Goal: Task Accomplishment & Management: Use online tool/utility

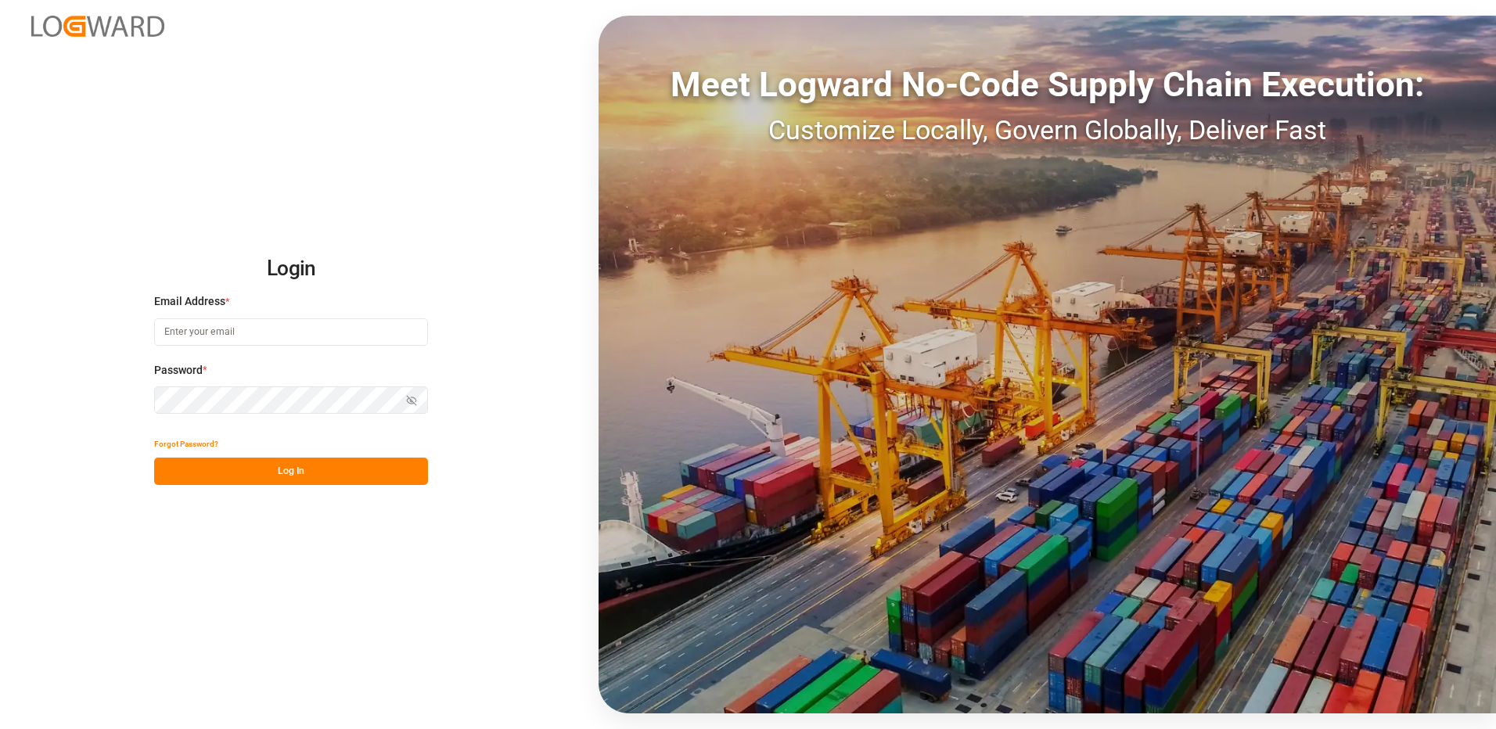
type input "[EMAIL_ADDRESS][DOMAIN_NAME]"
click at [267, 482] on button "Log In" at bounding box center [291, 471] width 274 height 27
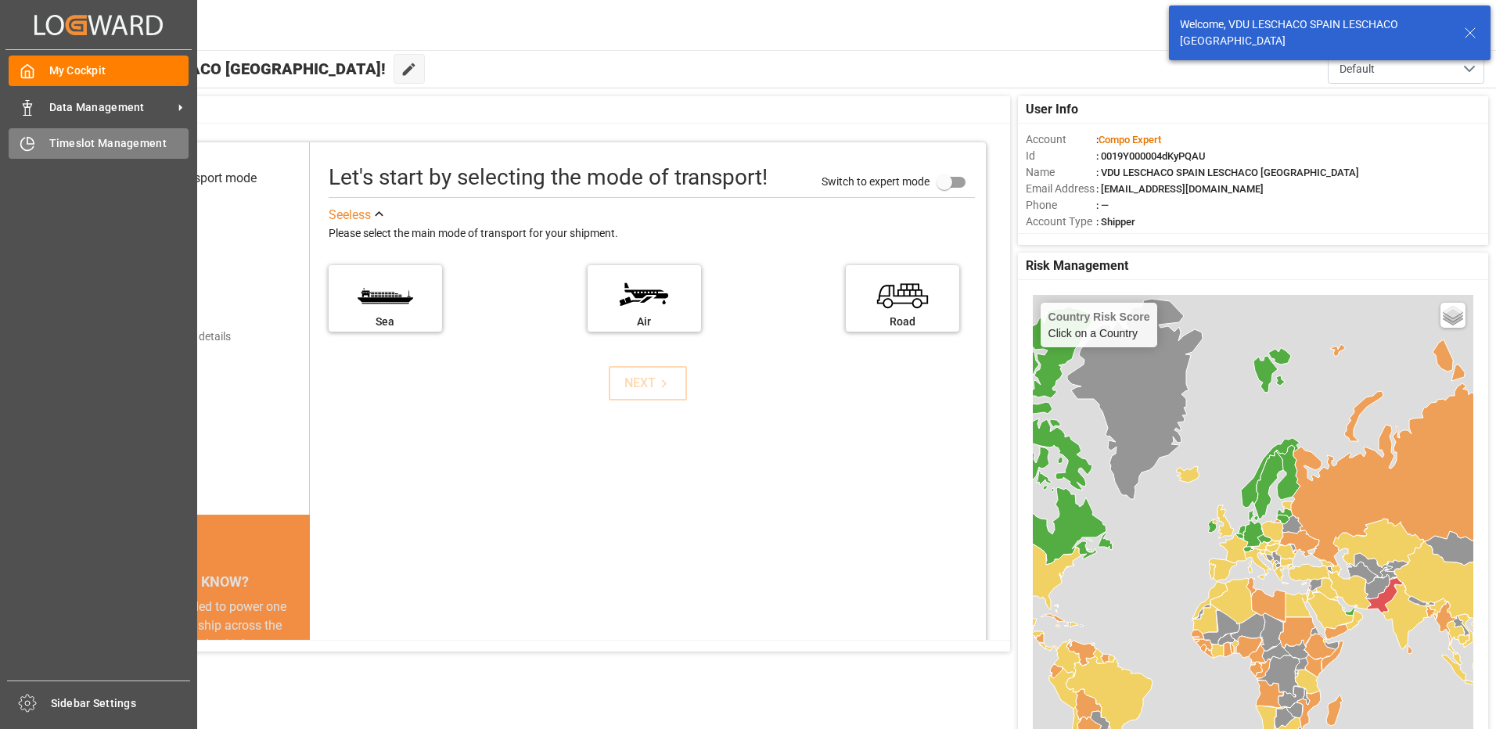
click at [83, 142] on span "Timeslot Management" at bounding box center [119, 143] width 140 height 16
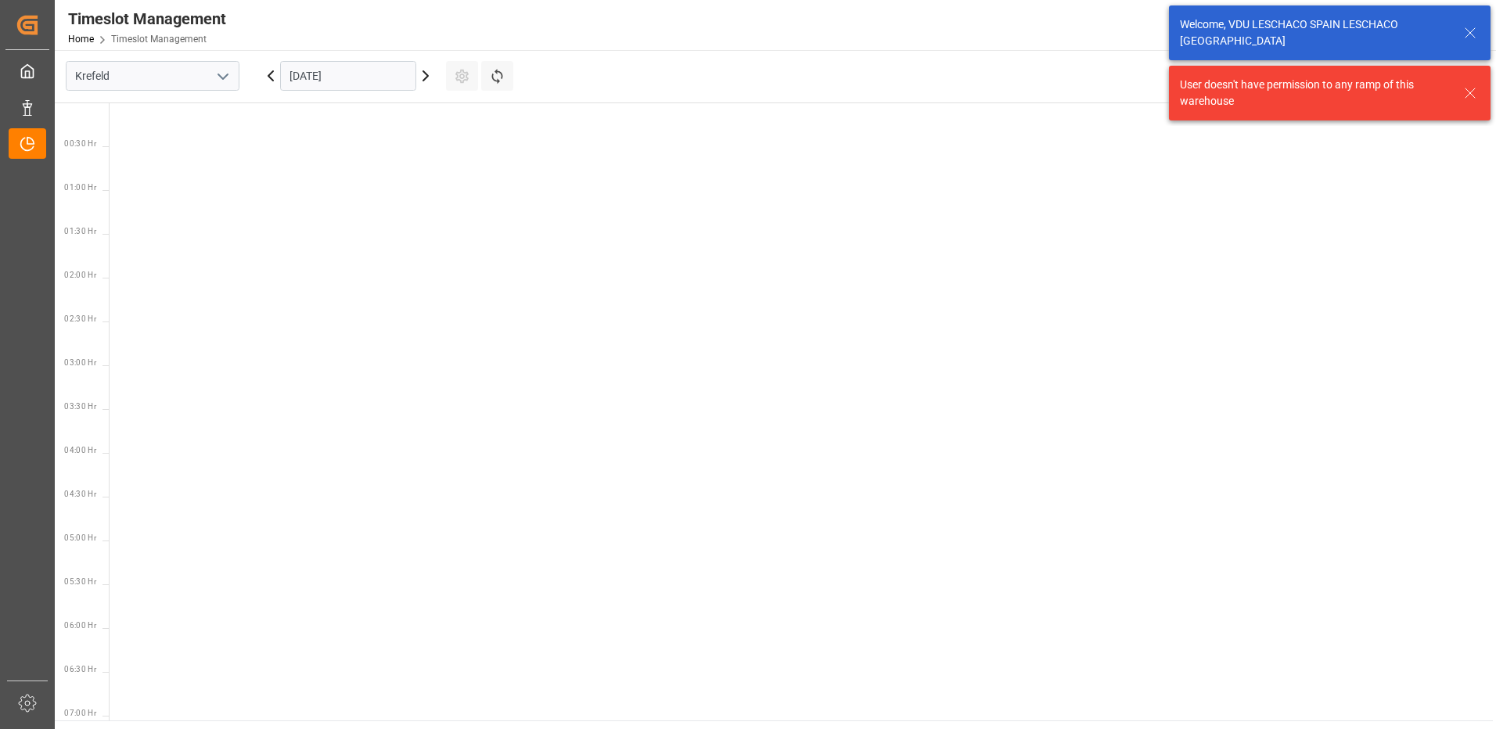
scroll to position [636, 0]
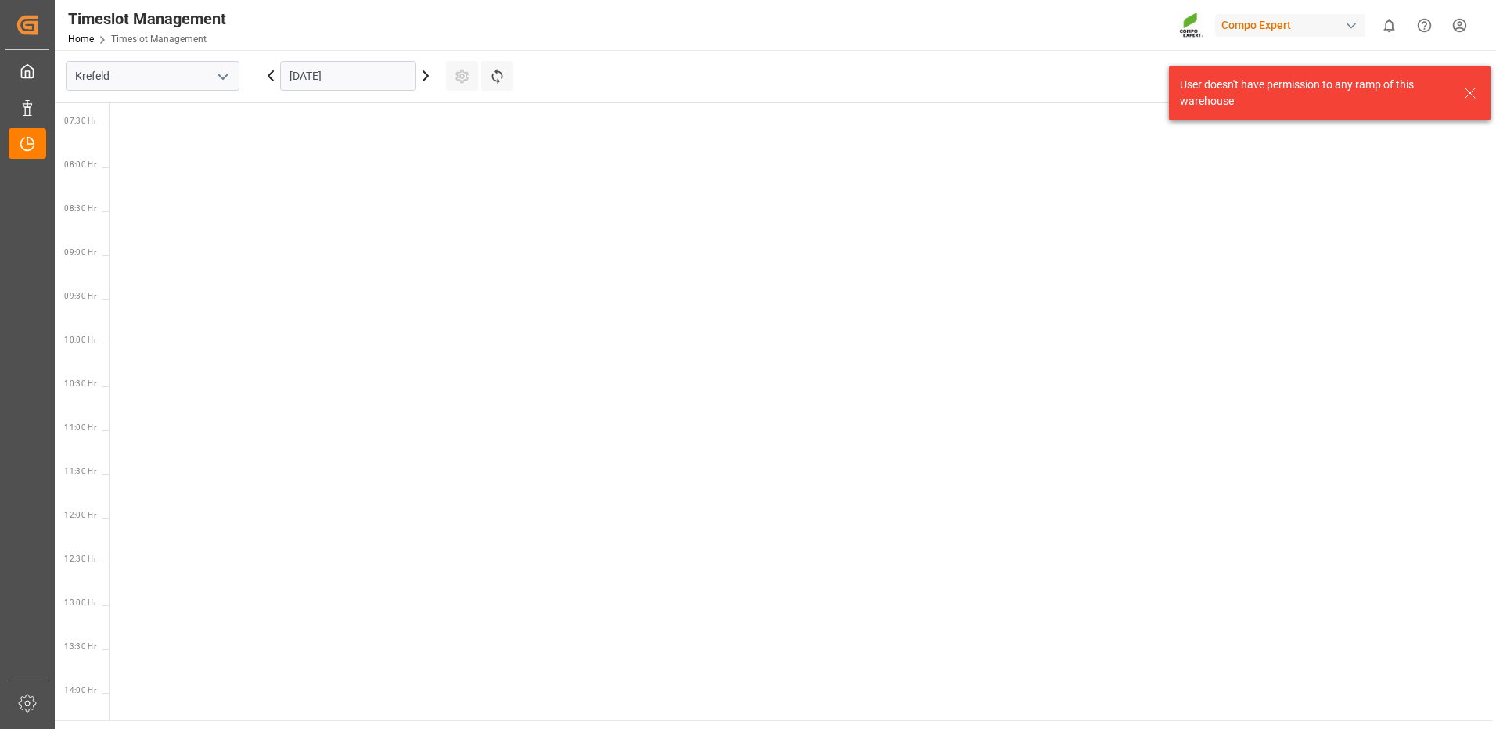
drag, startPoint x: 225, startPoint y: 77, endPoint x: 225, endPoint y: 88, distance: 11.8
click at [226, 77] on icon "open menu" at bounding box center [223, 76] width 19 height 19
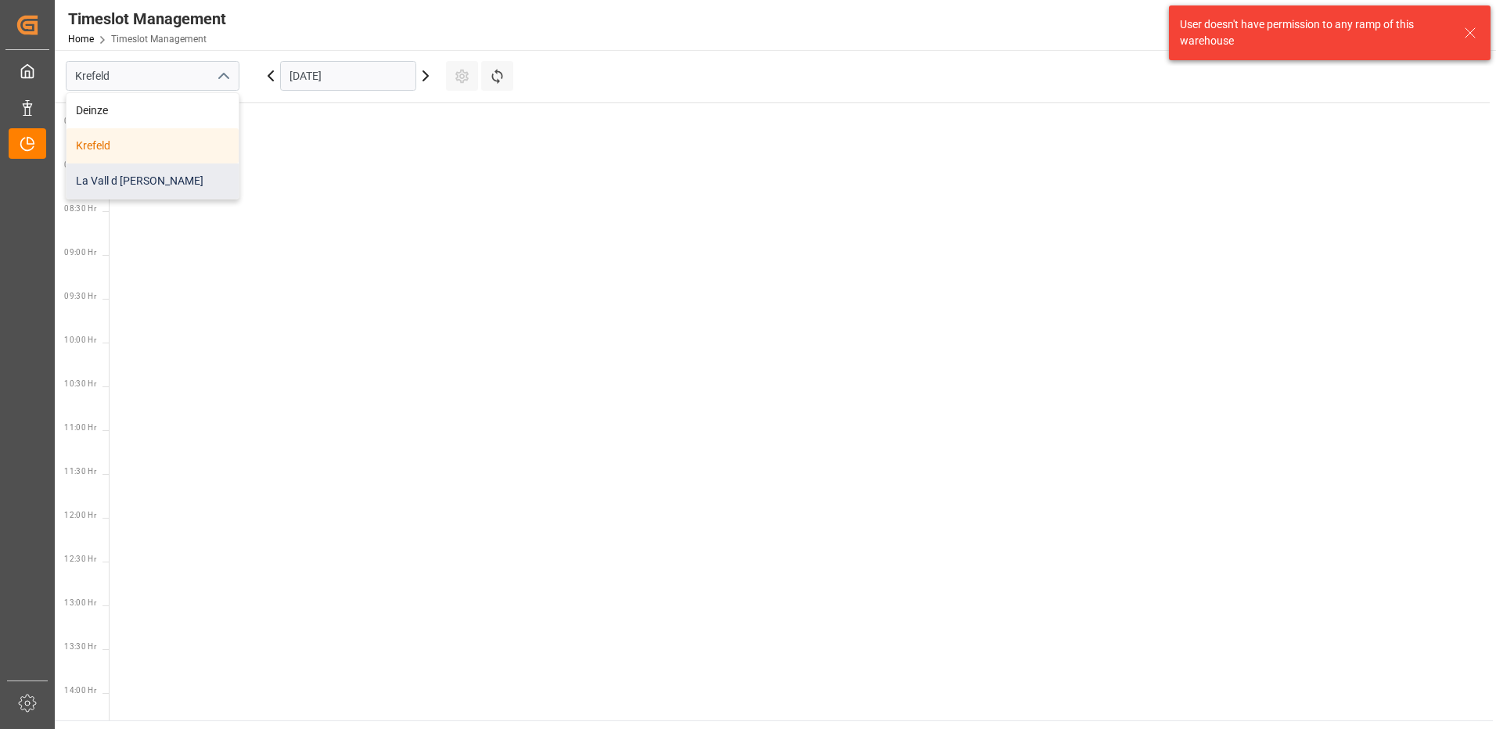
click at [185, 175] on div "La Vall d [PERSON_NAME]" at bounding box center [153, 181] width 172 height 35
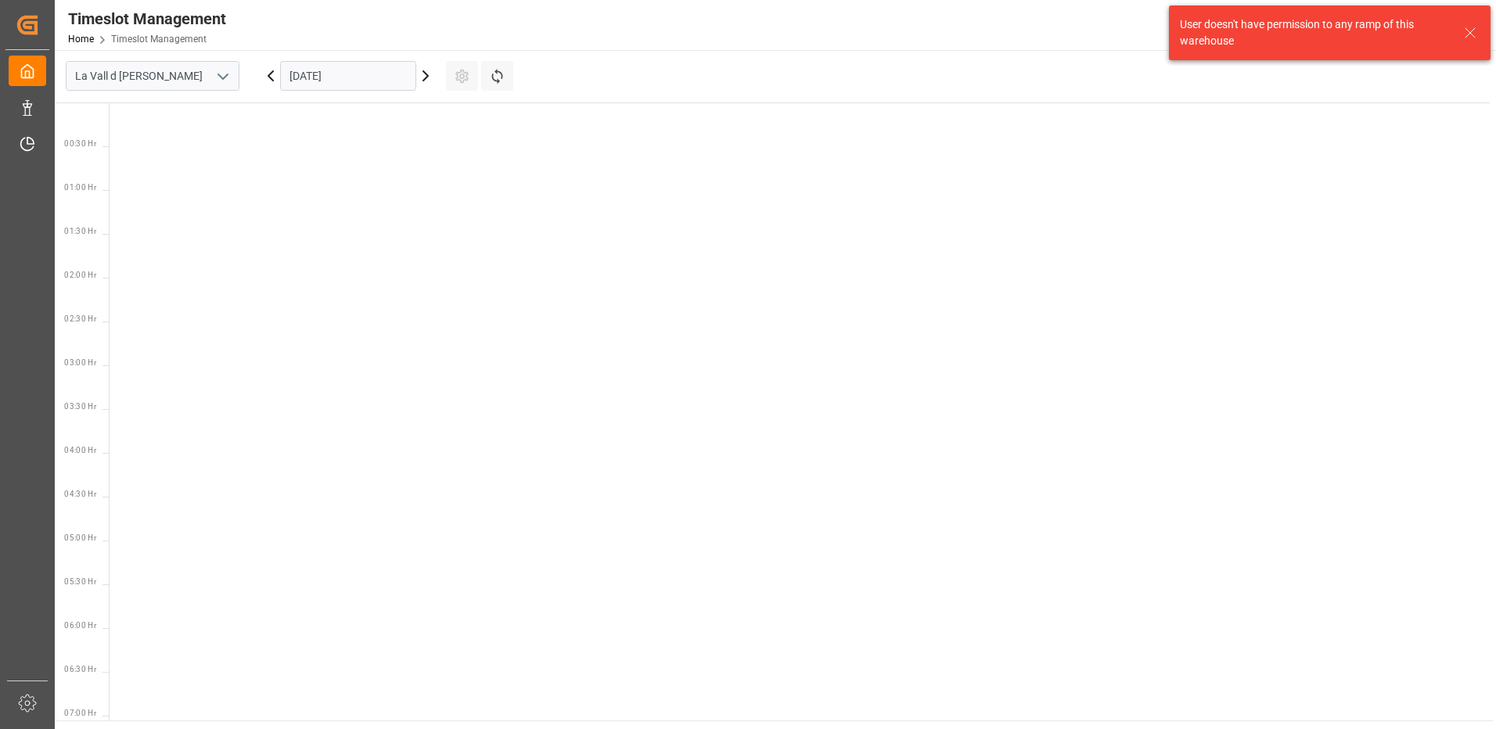
scroll to position [636, 0]
click at [292, 70] on input "[DATE]" at bounding box center [348, 76] width 136 height 30
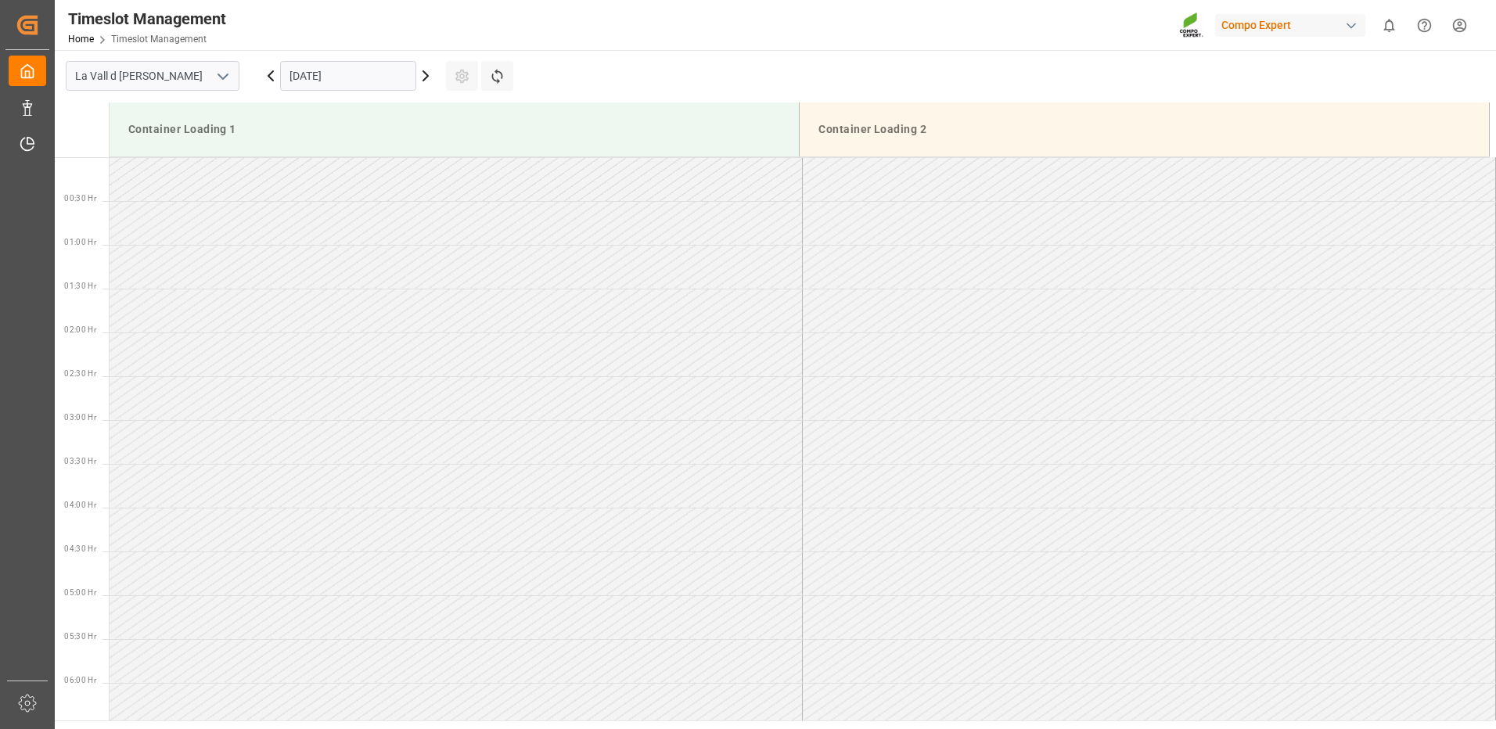
click at [347, 84] on input "[DATE]" at bounding box center [348, 76] width 136 height 30
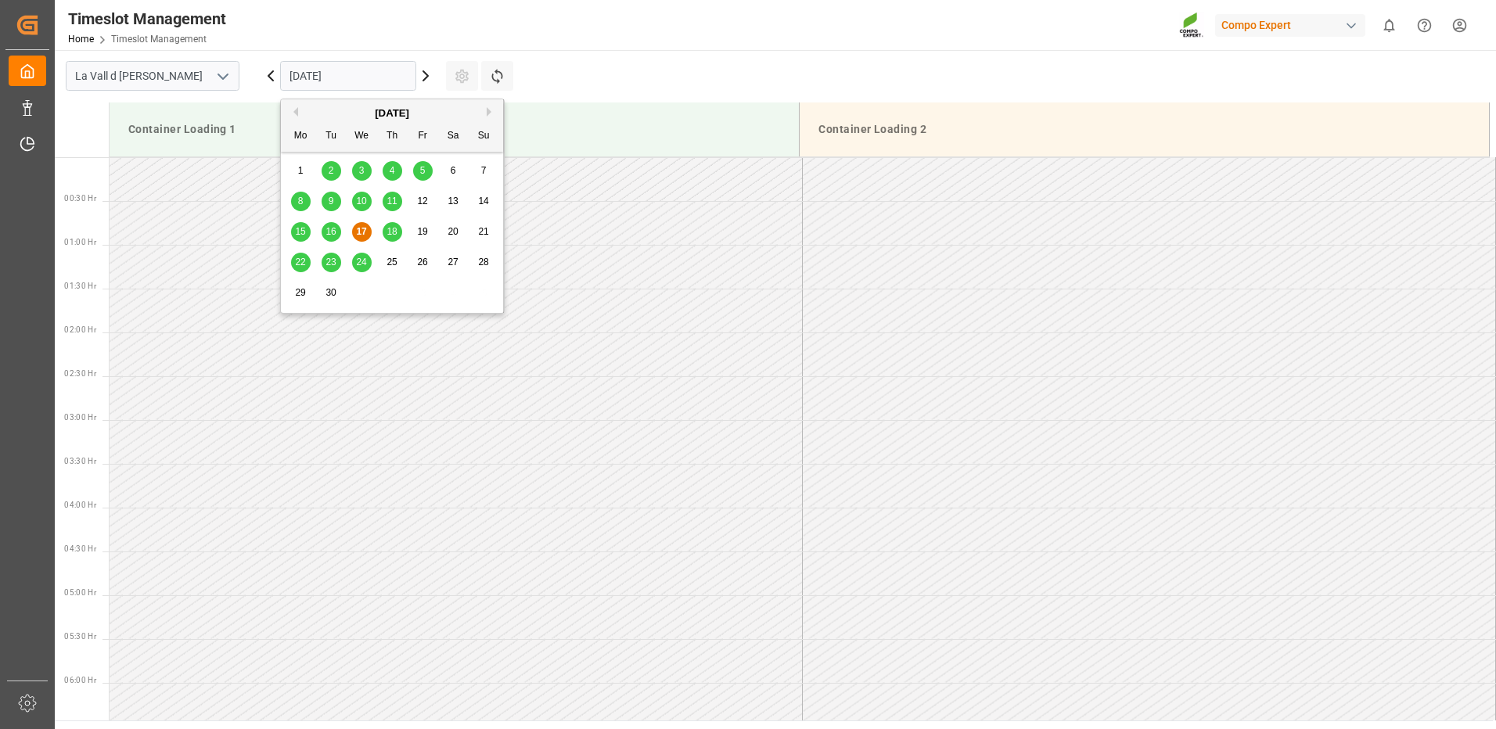
click at [334, 261] on span "23" at bounding box center [331, 262] width 10 height 11
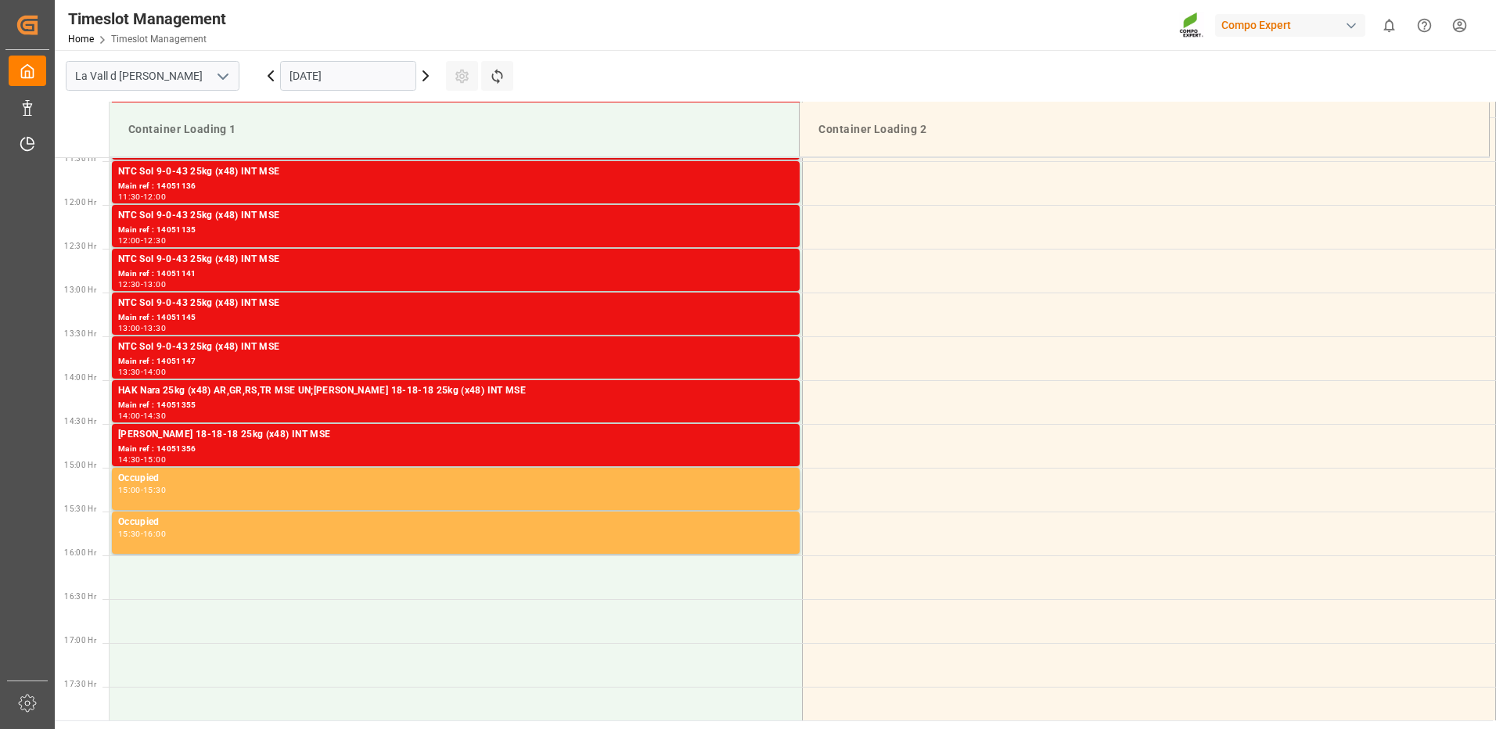
scroll to position [1082, 0]
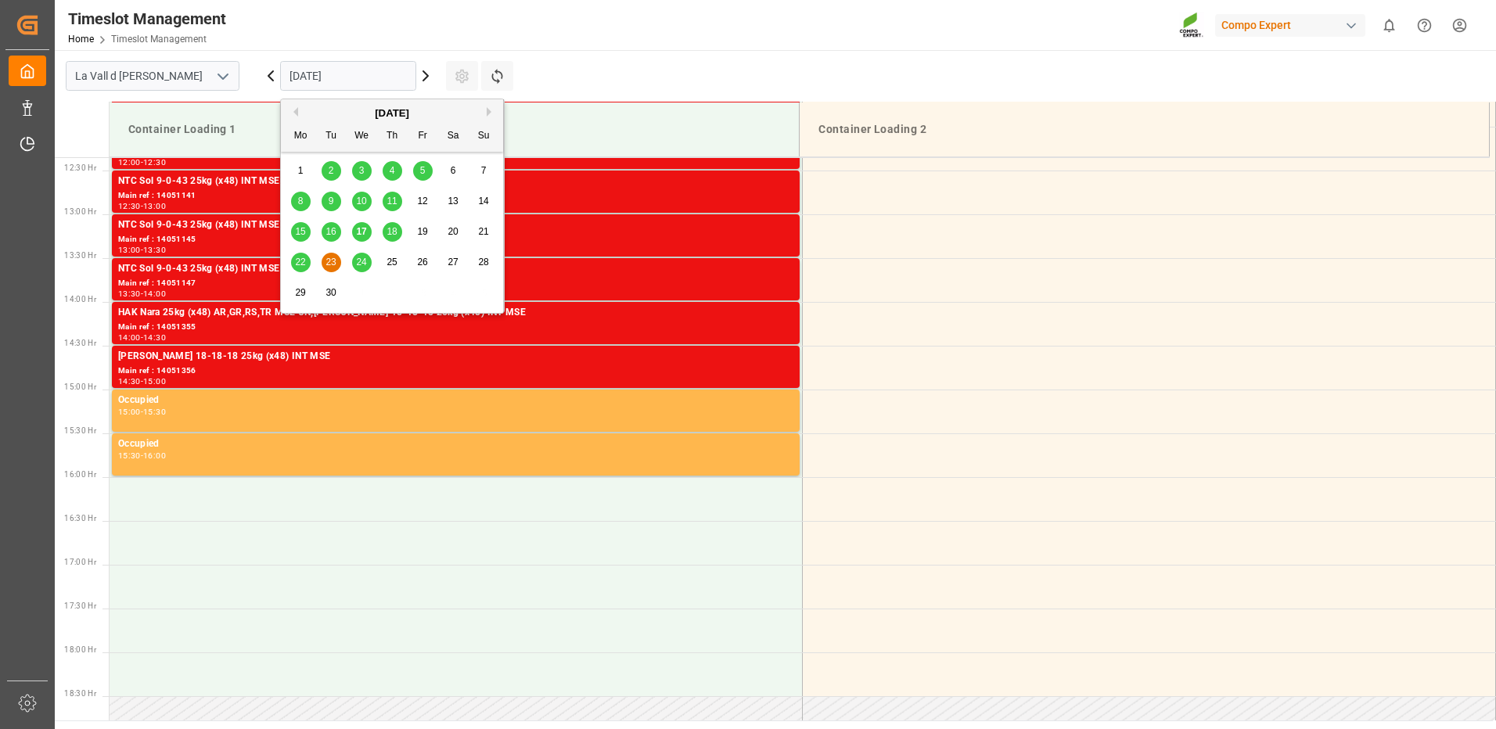
click at [333, 81] on input "[DATE]" at bounding box center [348, 76] width 136 height 30
click at [364, 264] on span "24" at bounding box center [361, 262] width 10 height 11
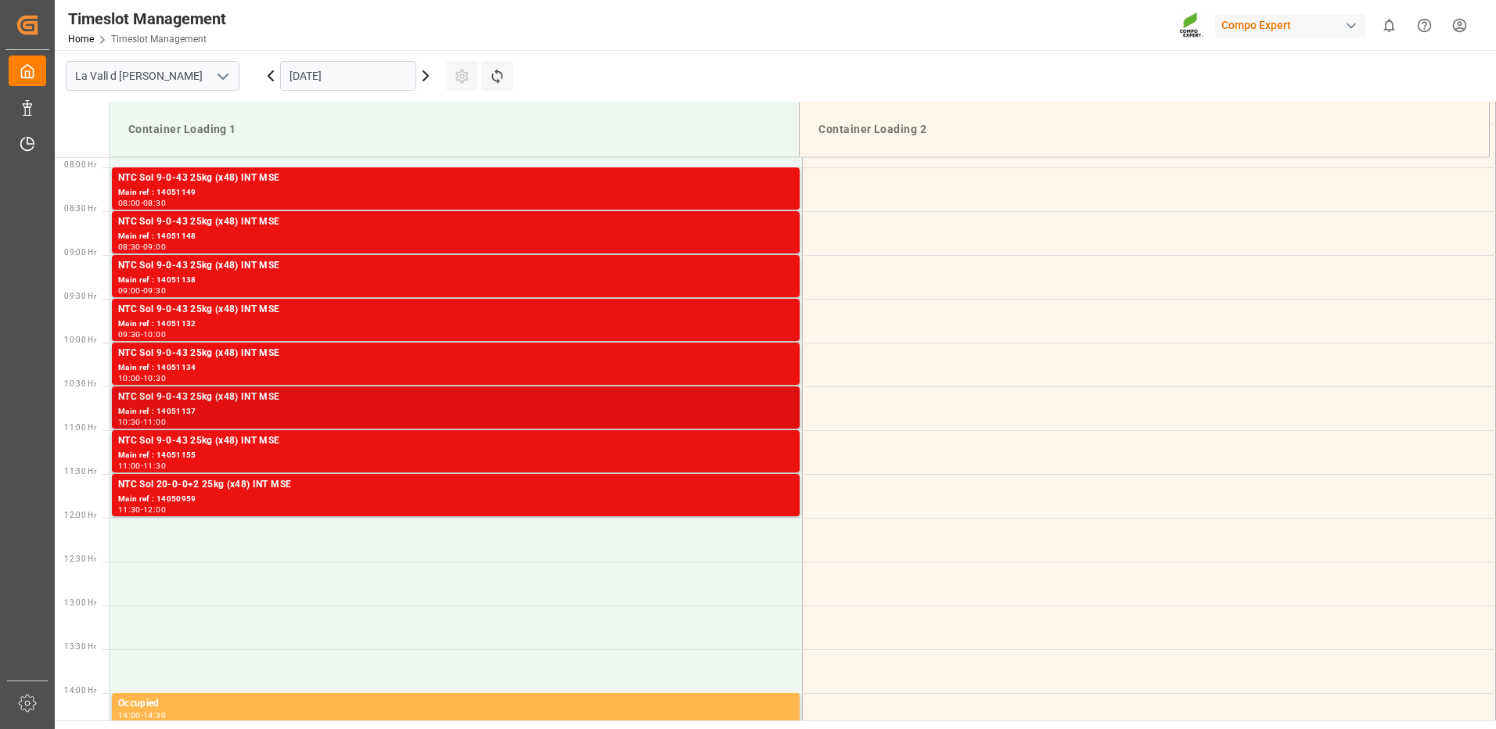
scroll to position [769, 0]
